Goal: Find specific page/section: Find specific page/section

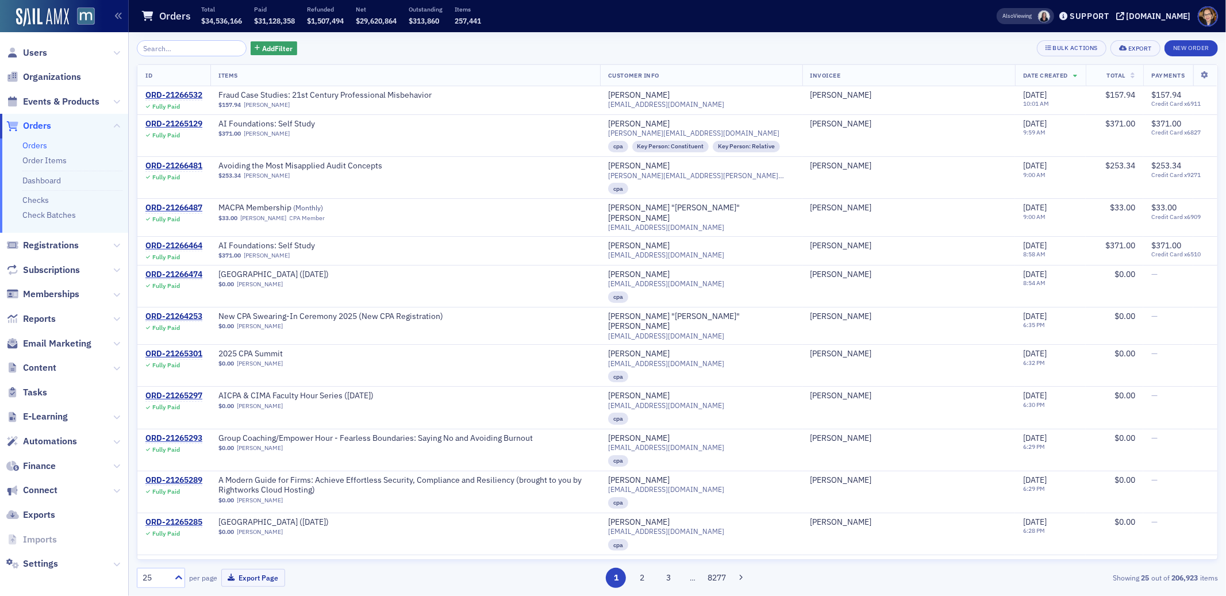
click at [46, 126] on span "Orders" at bounding box center [37, 126] width 28 height 13
click at [39, 47] on span "Users" at bounding box center [35, 53] width 24 height 13
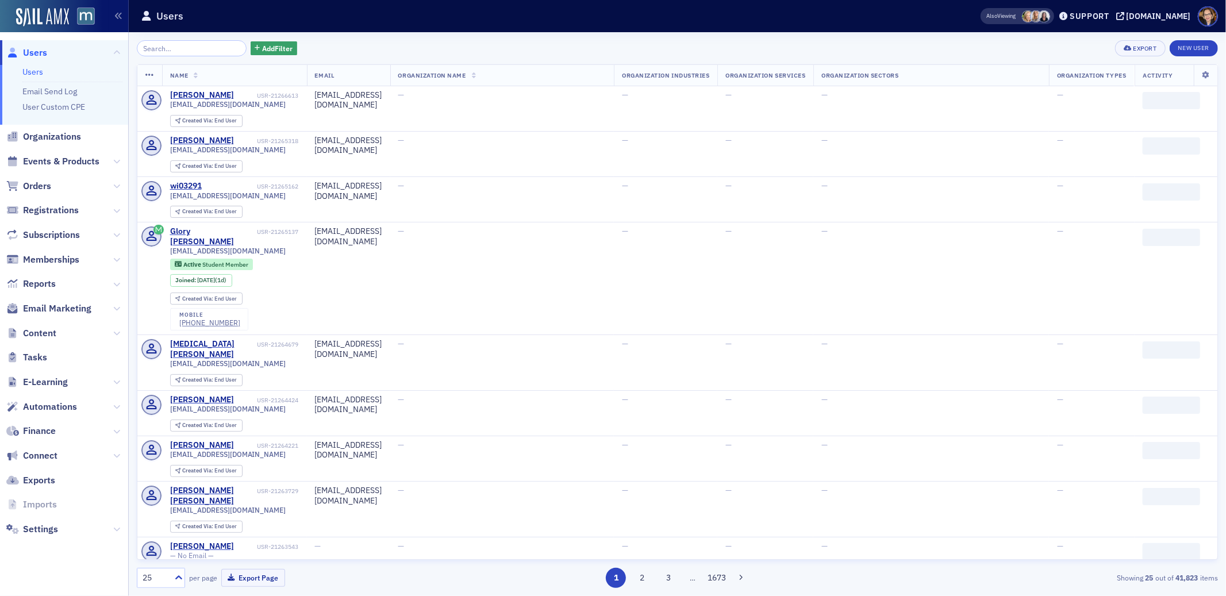
click at [167, 47] on input "search" at bounding box center [192, 48] width 110 height 16
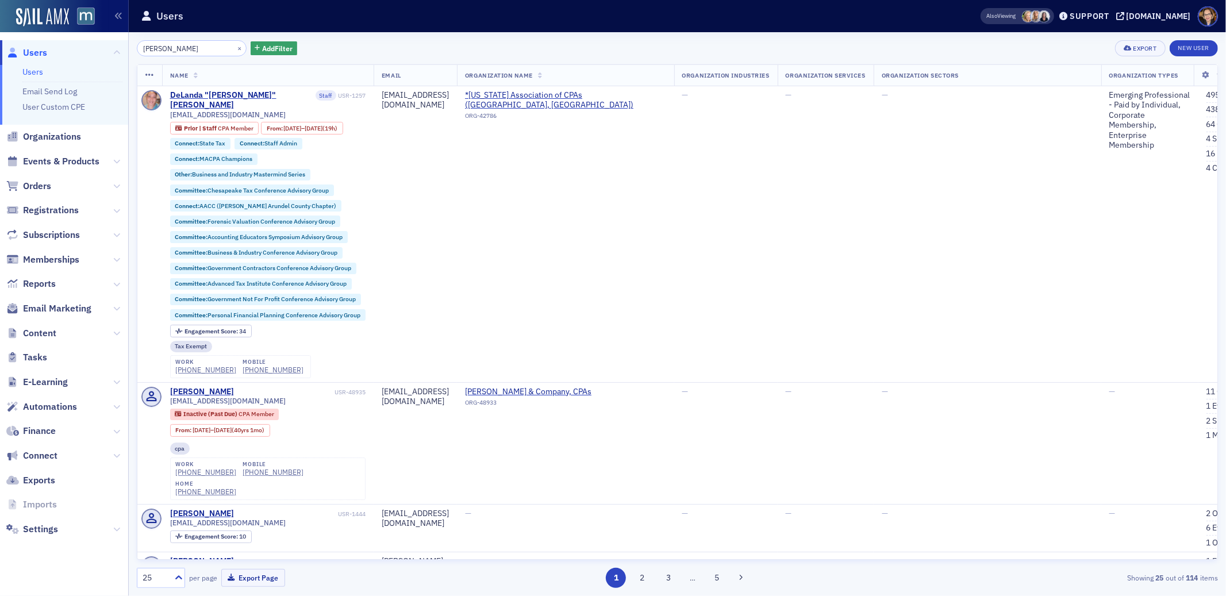
drag, startPoint x: 181, startPoint y: 48, endPoint x: 141, endPoint y: 47, distance: 40.3
click at [141, 47] on input "[PERSON_NAME]" at bounding box center [192, 48] width 110 height 16
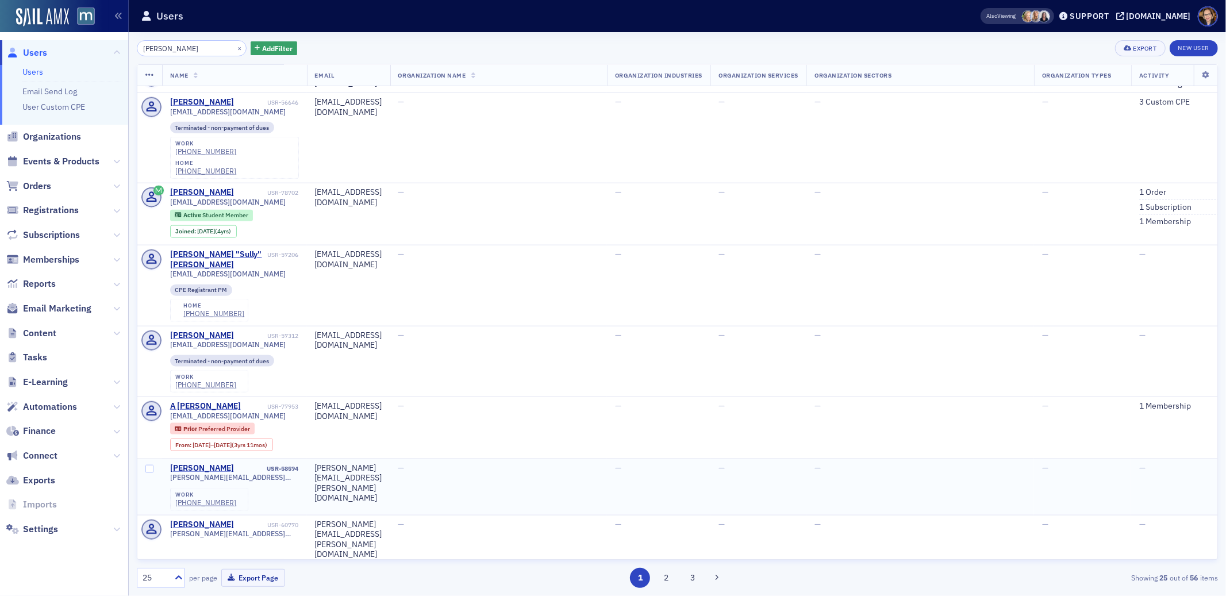
scroll to position [1173, 0]
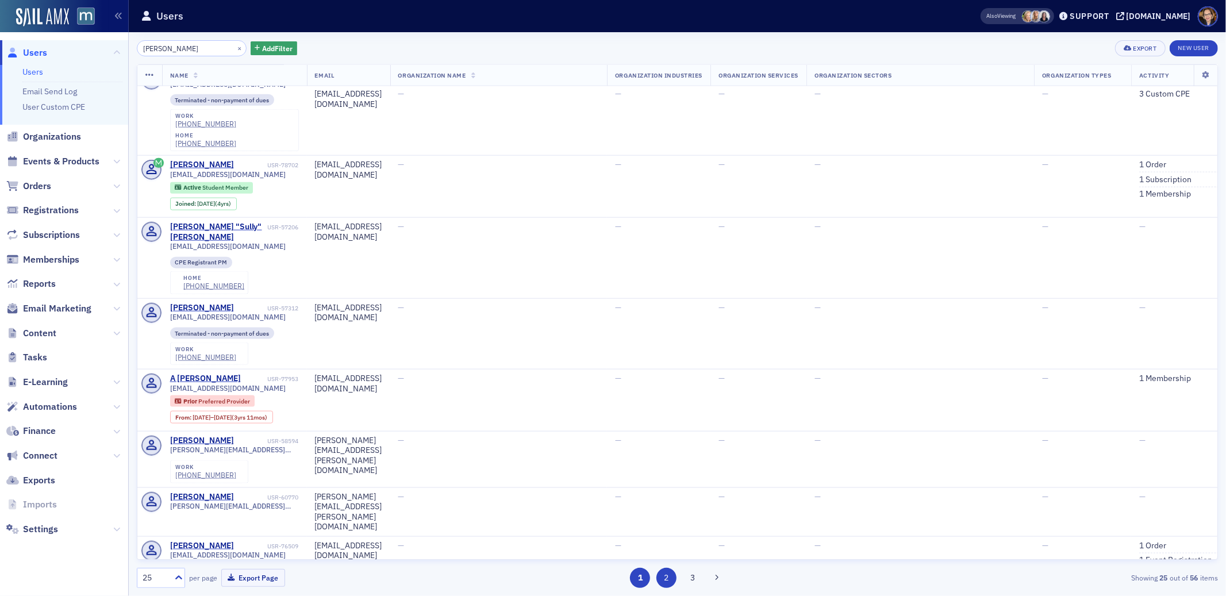
type input "[PERSON_NAME]"
click at [667, 578] on button "2" at bounding box center [666, 578] width 20 height 20
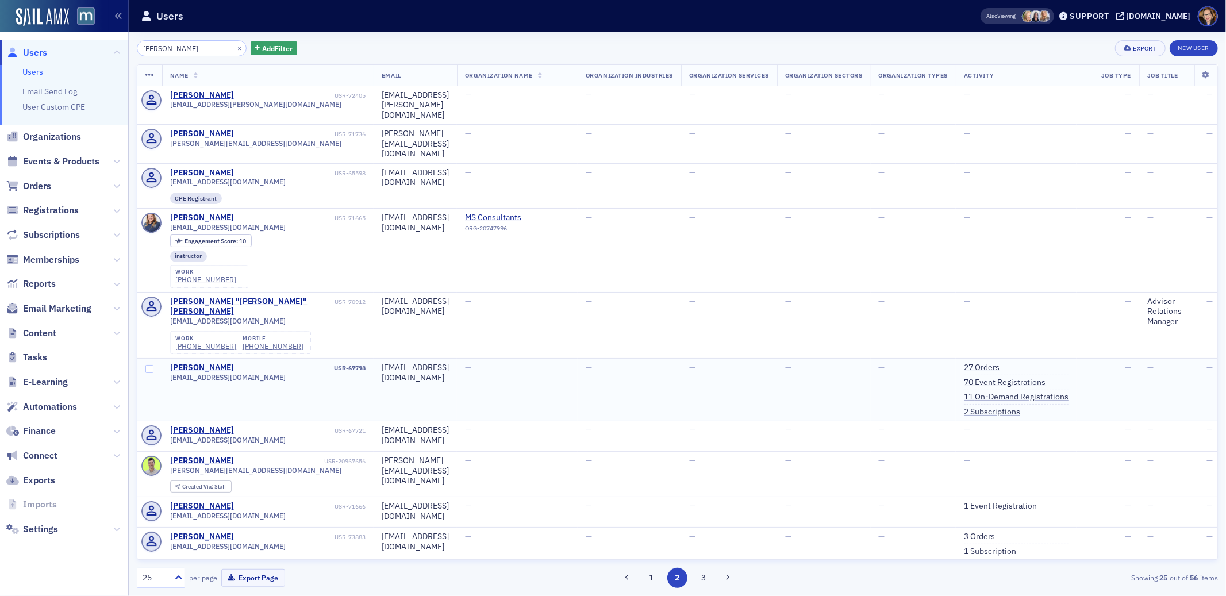
click at [204, 363] on div "[PERSON_NAME]" at bounding box center [202, 368] width 64 height 10
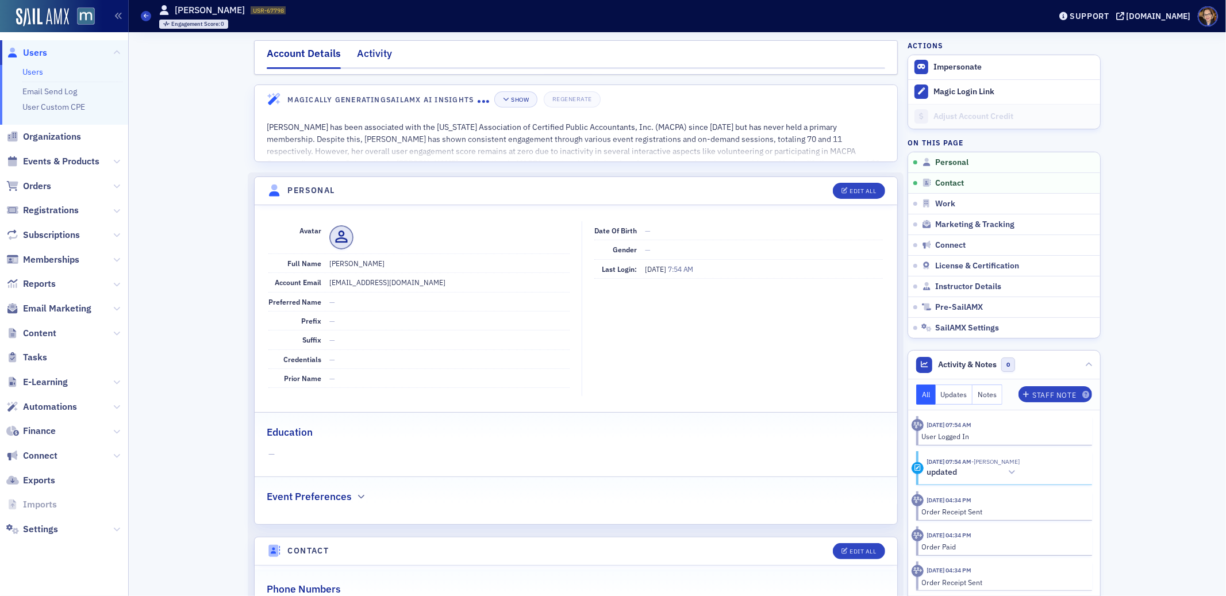
click at [359, 49] on div "Activity" at bounding box center [374, 56] width 35 height 21
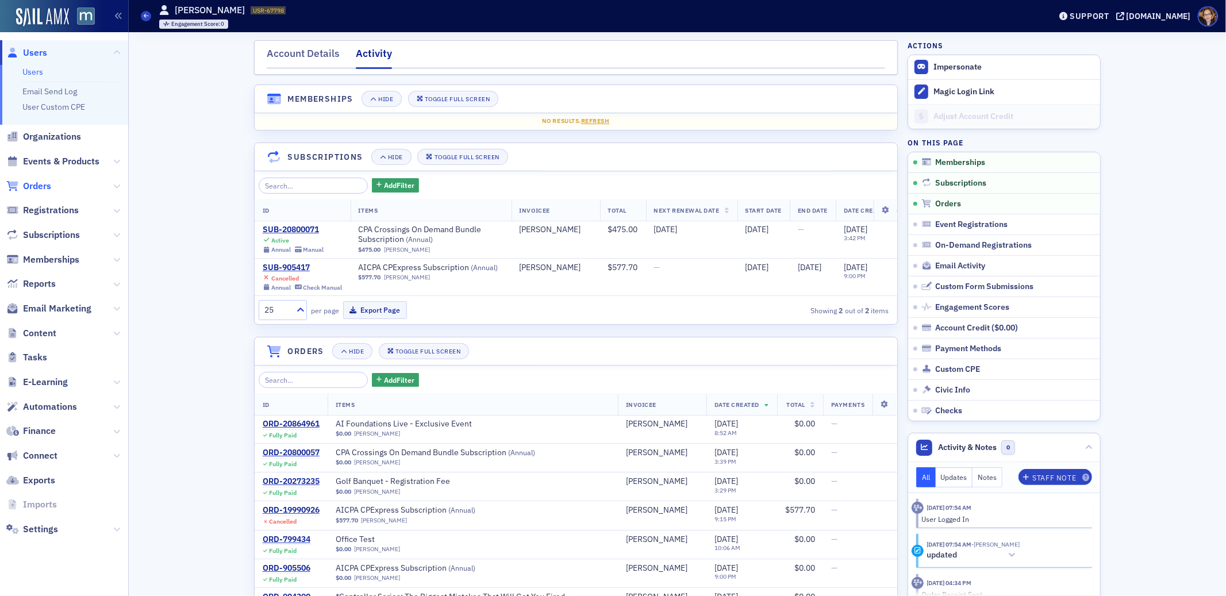
click at [39, 186] on span "Orders" at bounding box center [37, 186] width 28 height 13
